Goal: Information Seeking & Learning: Understand process/instructions

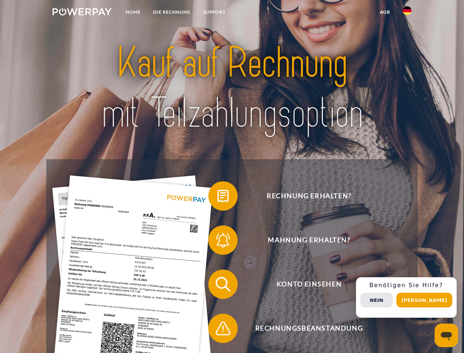
click at [82, 13] on img at bounding box center [82, 11] width 59 height 7
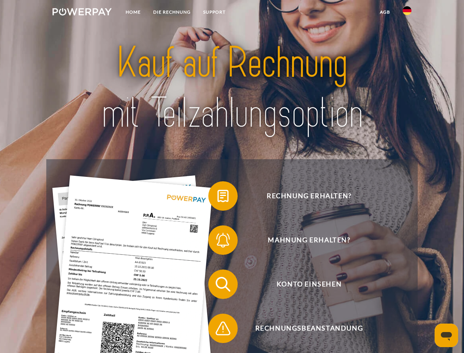
click at [407, 13] on img at bounding box center [407, 10] width 9 height 9
click at [385, 12] on link "agb" at bounding box center [385, 12] width 23 height 13
click at [217, 197] on span at bounding box center [212, 195] width 37 height 37
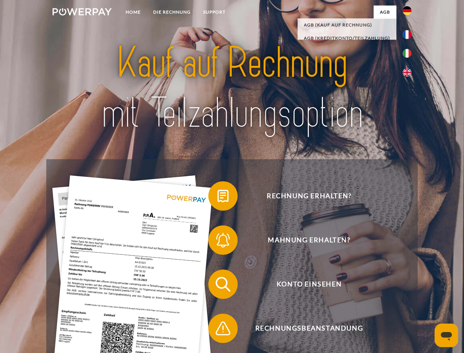
click at [217, 241] on span at bounding box center [212, 240] width 37 height 37
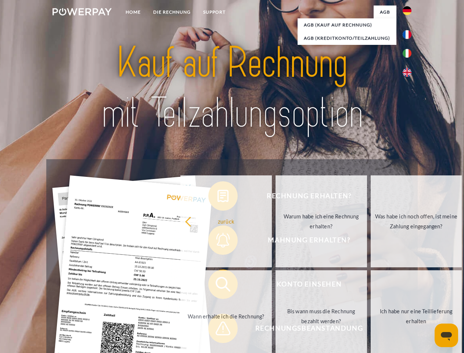
click at [276, 285] on link "Bis wann muss die Rechnung bezahlt werden?" at bounding box center [321, 316] width 91 height 92
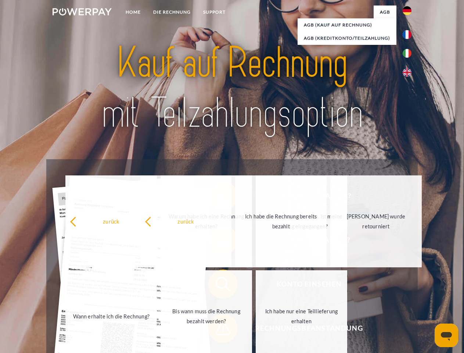
click at [217, 330] on span at bounding box center [212, 328] width 37 height 37
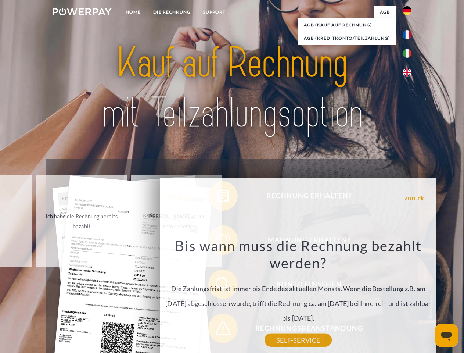
click at [409, 297] on div "Rechnung erhalten? Mahnung erhalten? Konto einsehen" at bounding box center [231, 306] width 371 height 294
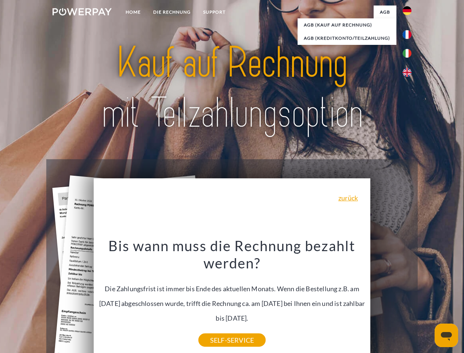
click at [391, 299] on span "Konto einsehen" at bounding box center [309, 283] width 180 height 29
click at [427, 300] on header "Home DIE RECHNUNG SUPPORT" at bounding box center [232, 253] width 464 height 507
